Goal: Navigation & Orientation: Find specific page/section

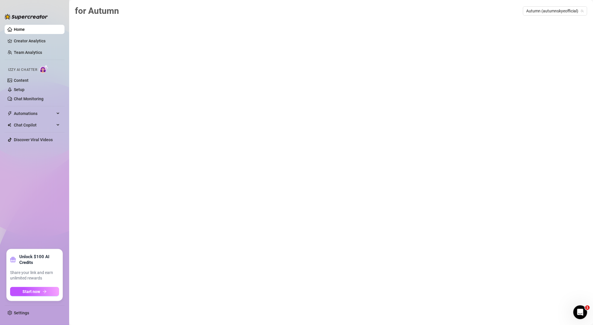
click at [24, 29] on link "Home" at bounding box center [19, 29] width 11 height 5
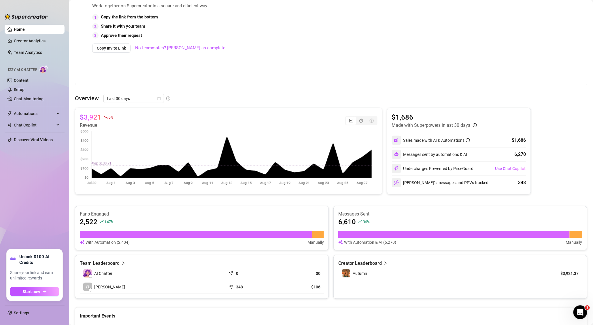
scroll to position [140, 0]
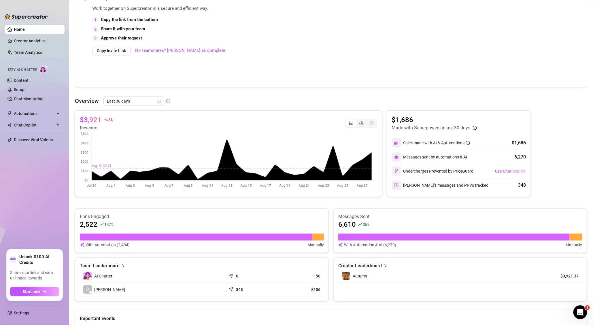
click at [262, 67] on div "Work together on Supercreator in a secure and efficient way. 1 Copy the link fr…" at bounding box center [271, 45] width 358 height 81
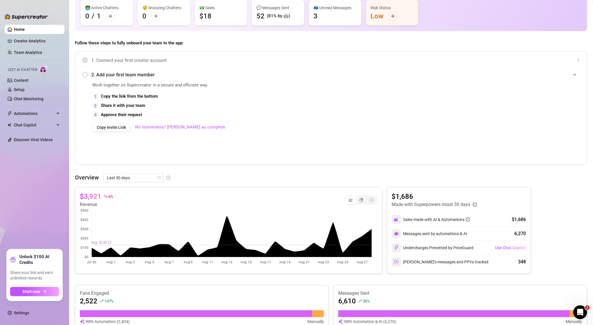
scroll to position [65, 0]
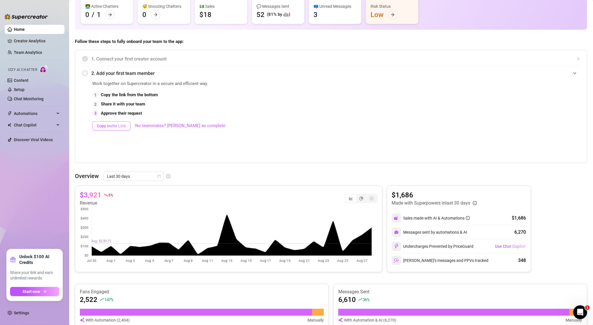
click at [116, 123] on button "Copy Invite Link" at bounding box center [111, 125] width 38 height 9
click at [69, 281] on main "👋 Hey, [PERSON_NAME] RBH's achievements with Supercreator $5K Creator Monthly S…" at bounding box center [331, 202] width 524 height 535
click at [24, 92] on link "Setup" at bounding box center [19, 89] width 11 height 5
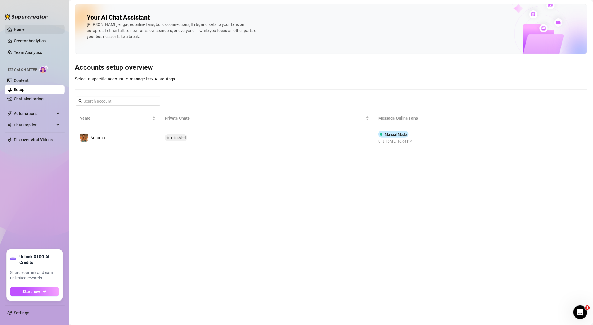
click at [18, 28] on link "Home" at bounding box center [19, 29] width 11 height 5
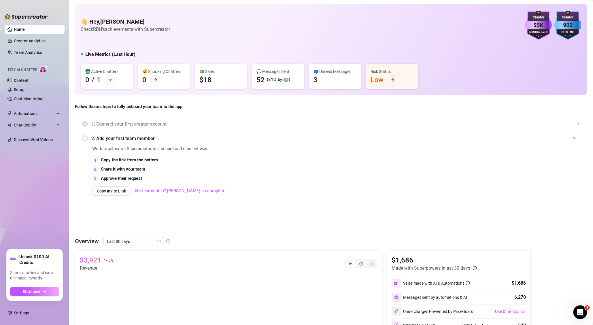
click at [27, 47] on ul "Home Creator Analytics Team Analytics Izzy AI Chatter Content Setup Chat Monito…" at bounding box center [35, 134] width 60 height 224
click at [28, 42] on link "Creator Analytics" at bounding box center [37, 40] width 46 height 9
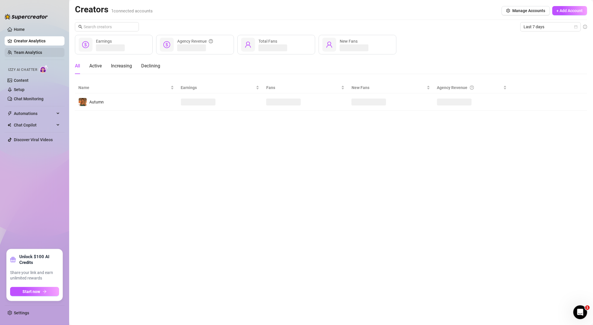
click at [29, 53] on link "Team Analytics" at bounding box center [28, 52] width 28 height 5
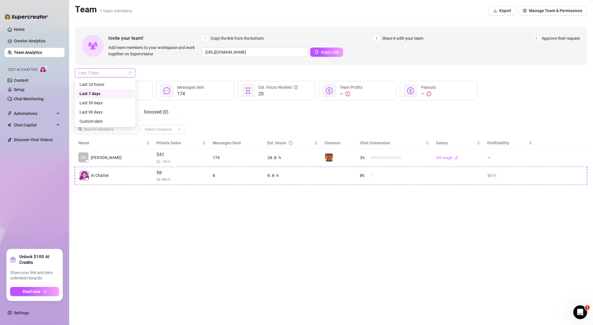
click at [122, 73] on span "Last 7 days" at bounding box center [105, 73] width 54 height 9
click at [103, 105] on div "Last 30 days" at bounding box center [105, 103] width 51 height 6
click at [117, 72] on span "Last 30 days" at bounding box center [105, 73] width 54 height 9
click at [101, 93] on div "Last 7 days" at bounding box center [105, 93] width 51 height 6
click at [538, 14] on button "Manage Team & Permissions" at bounding box center [552, 10] width 69 height 9
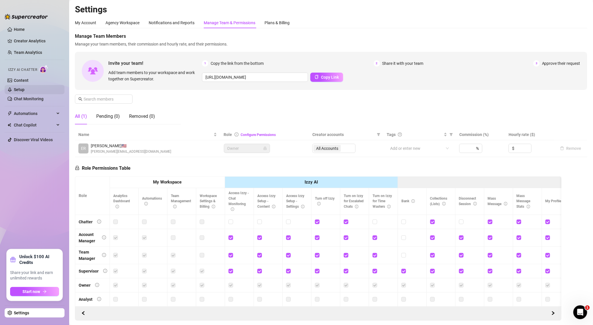
click at [21, 87] on link "Setup" at bounding box center [19, 89] width 11 height 5
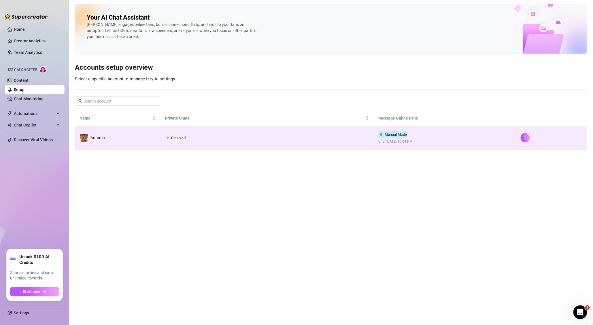
click at [170, 139] on span "Disabled" at bounding box center [176, 137] width 22 height 7
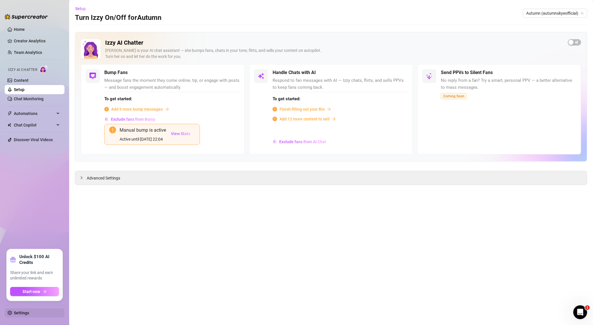
click at [14, 314] on link "Settings" at bounding box center [21, 313] width 15 height 5
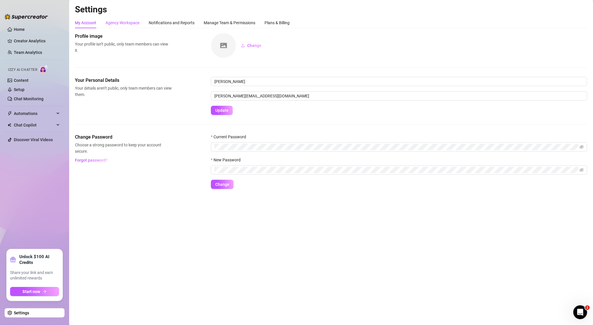
click at [122, 23] on div "Agency Workspace" at bounding box center [122, 23] width 34 height 6
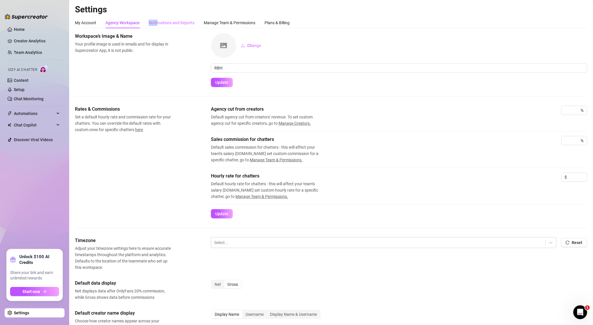
drag, startPoint x: 142, startPoint y: 24, endPoint x: 160, endPoint y: 24, distance: 18.4
click at [160, 24] on div "My Account Agency Workspace Notifications and Reports Manage Team & Permissions…" at bounding box center [182, 22] width 215 height 11
click at [160, 24] on div "Notifications and Reports" at bounding box center [172, 23] width 46 height 6
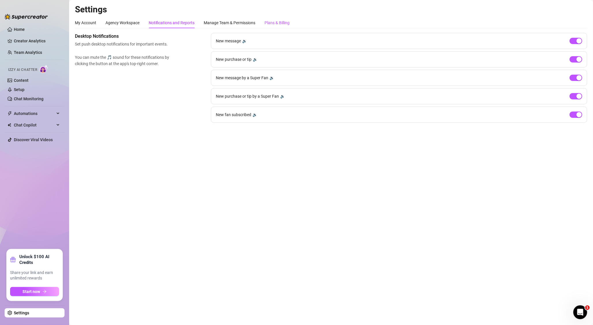
click at [277, 22] on div "Plans & Billing" at bounding box center [276, 23] width 25 height 6
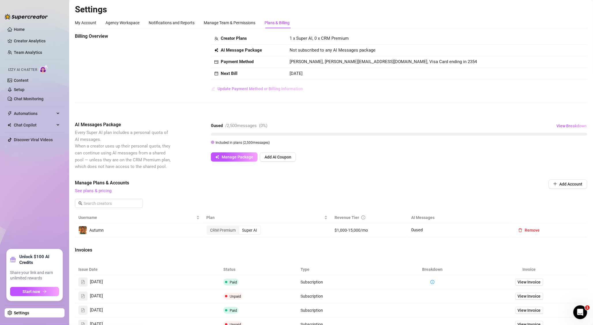
click at [266, 88] on span "Update Payment Method or Billing Information" at bounding box center [259, 88] width 85 height 5
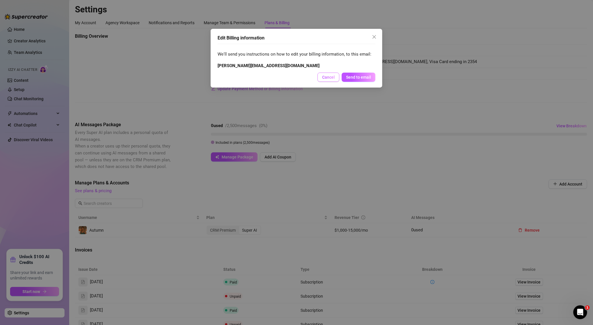
click at [322, 79] on button "Cancel" at bounding box center [328, 77] width 22 height 9
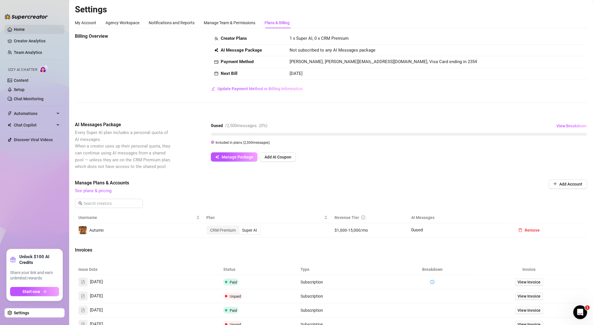
click at [25, 27] on link "Home" at bounding box center [19, 29] width 11 height 5
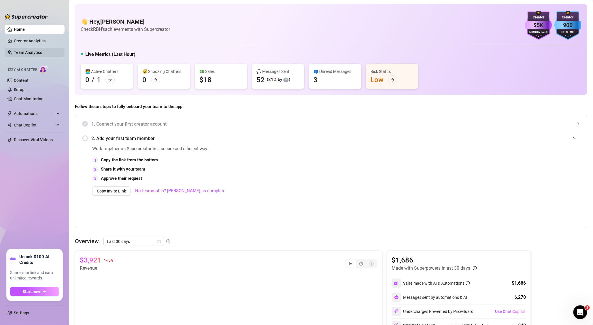
click at [35, 55] on link "Team Analytics" at bounding box center [28, 52] width 28 height 5
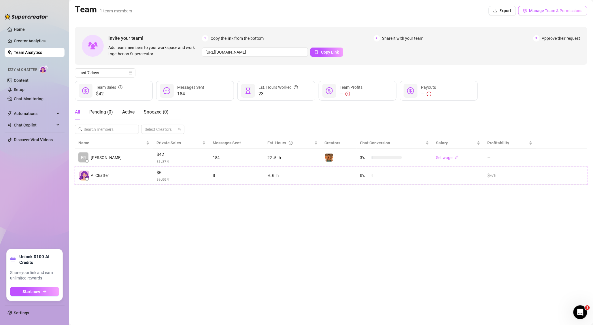
click at [535, 14] on button "Manage Team & Permissions" at bounding box center [552, 10] width 69 height 9
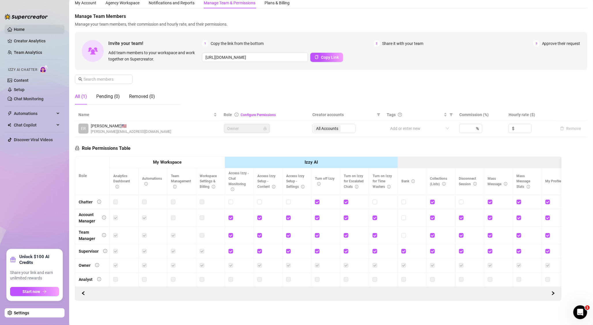
click at [25, 29] on link "Home" at bounding box center [19, 29] width 11 height 5
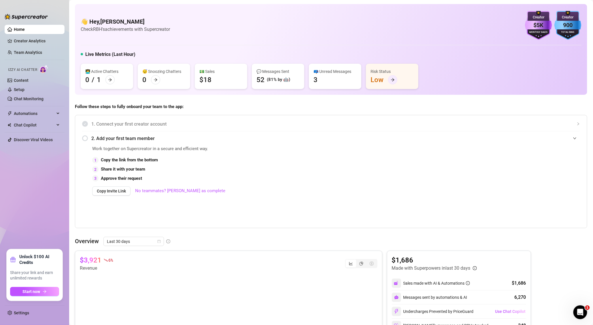
click at [391, 83] on div at bounding box center [392, 79] width 9 height 9
